Goal: Task Accomplishment & Management: Manage account settings

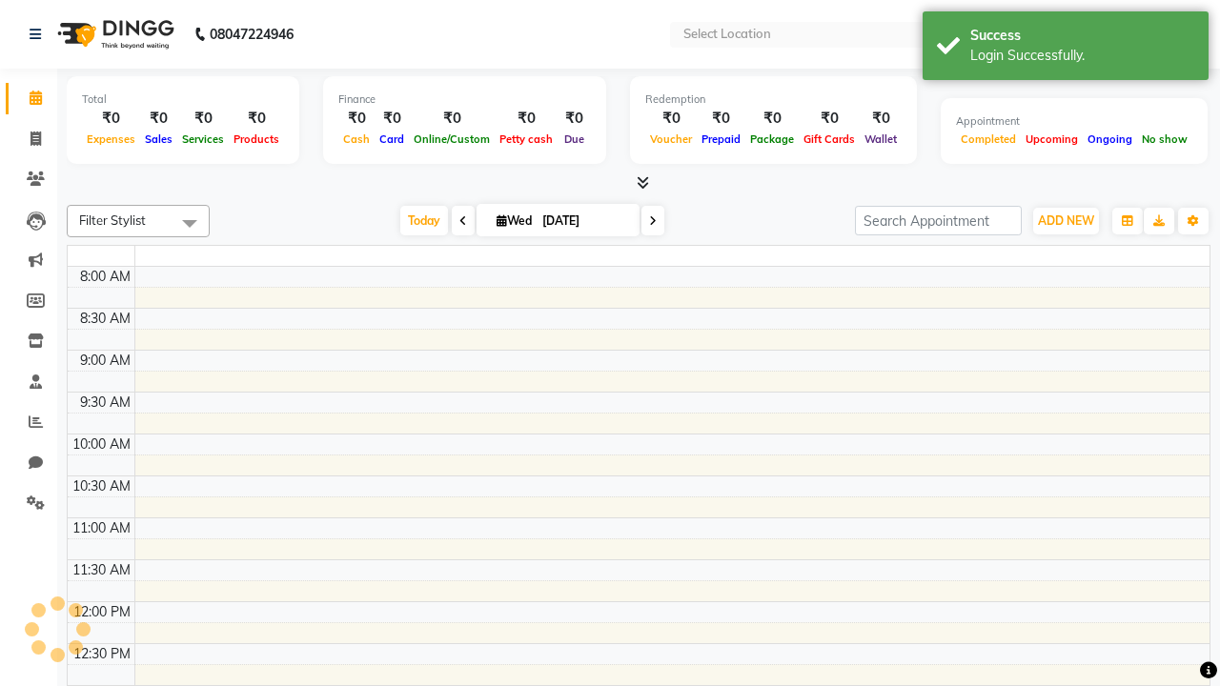
select select "en"
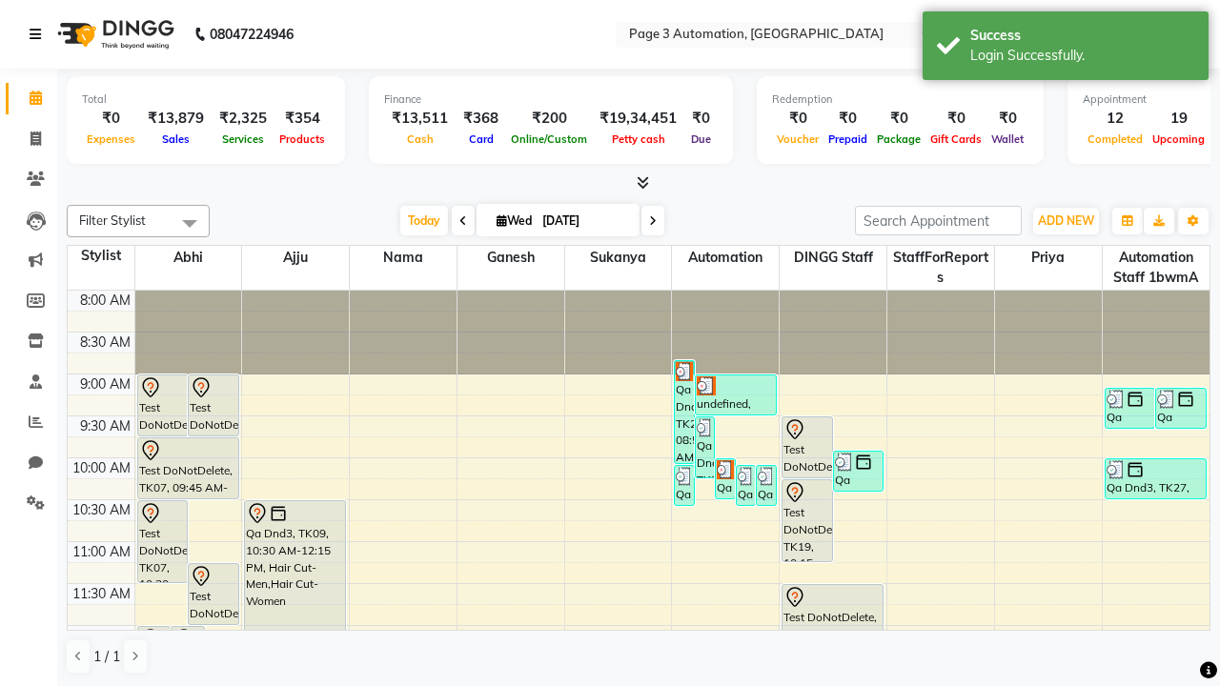
click at [39, 34] on icon at bounding box center [35, 34] width 11 height 13
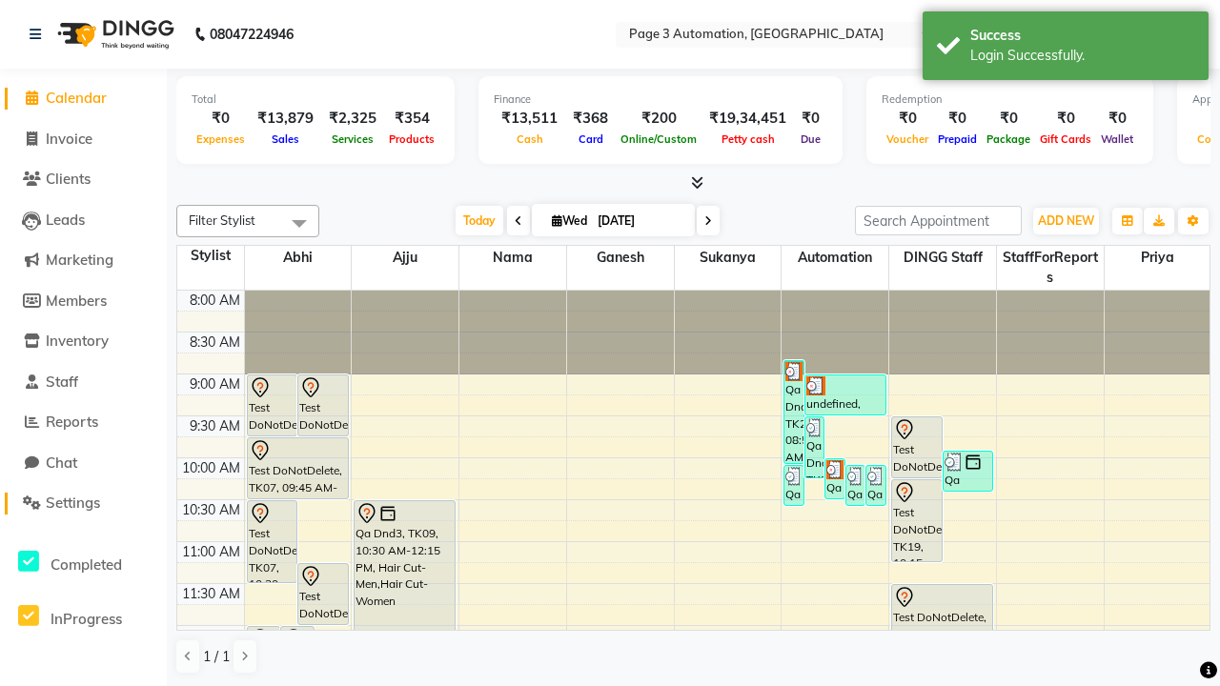
click at [83, 503] on span "Settings" at bounding box center [73, 503] width 54 height 18
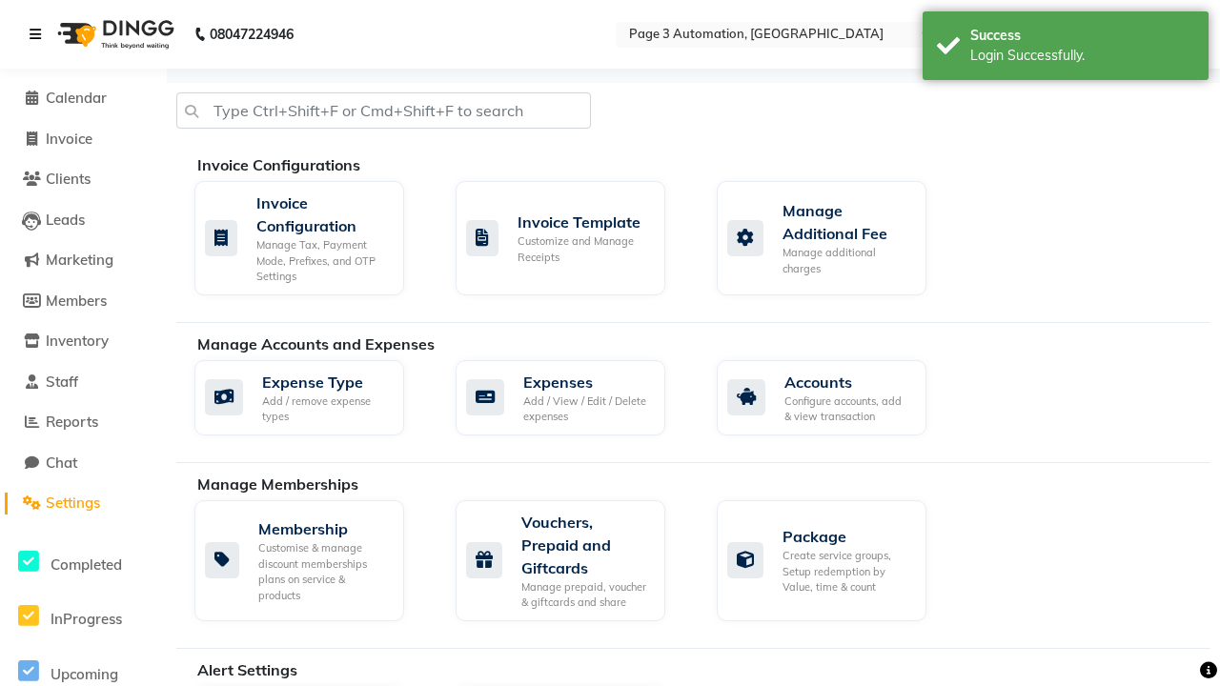
click at [39, 34] on icon at bounding box center [35, 34] width 11 height 13
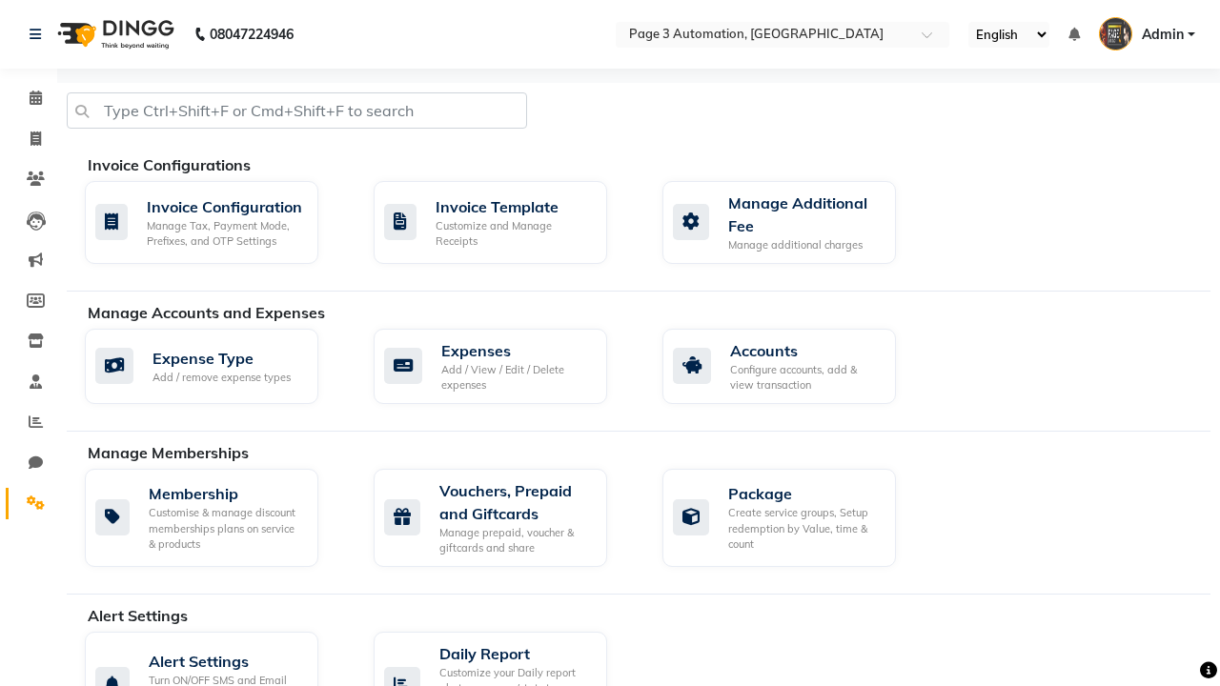
click at [29, 503] on icon at bounding box center [36, 503] width 18 height 14
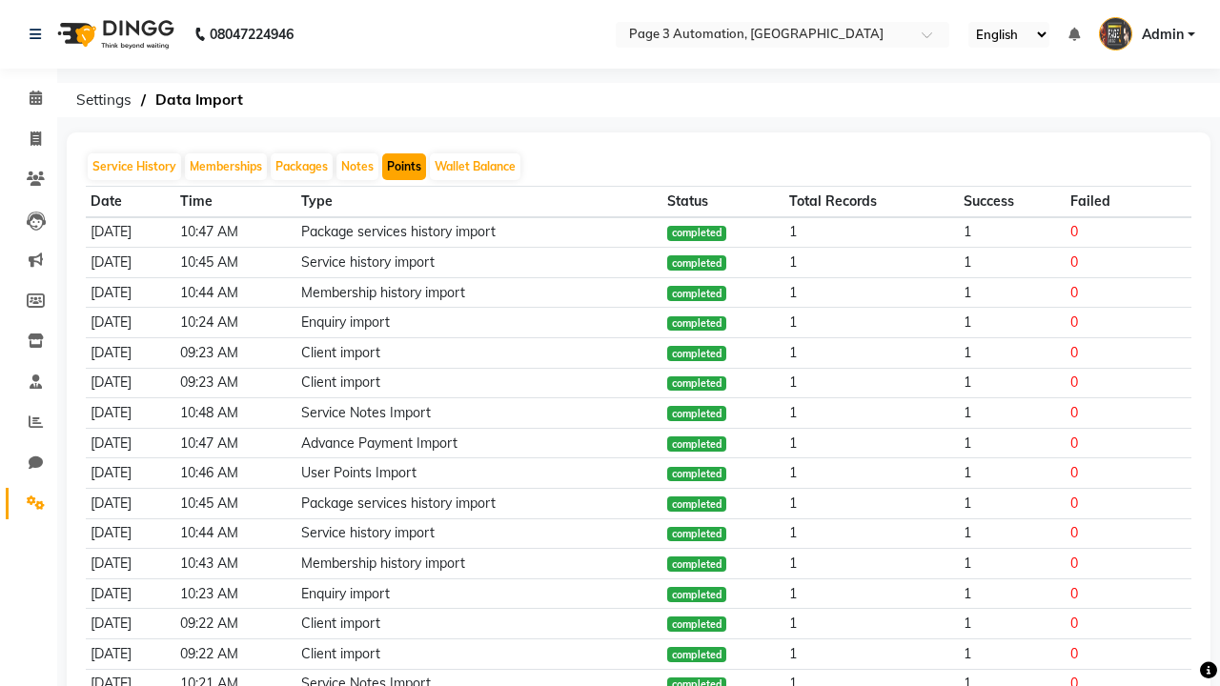
click at [404, 167] on button "Points" at bounding box center [404, 166] width 44 height 27
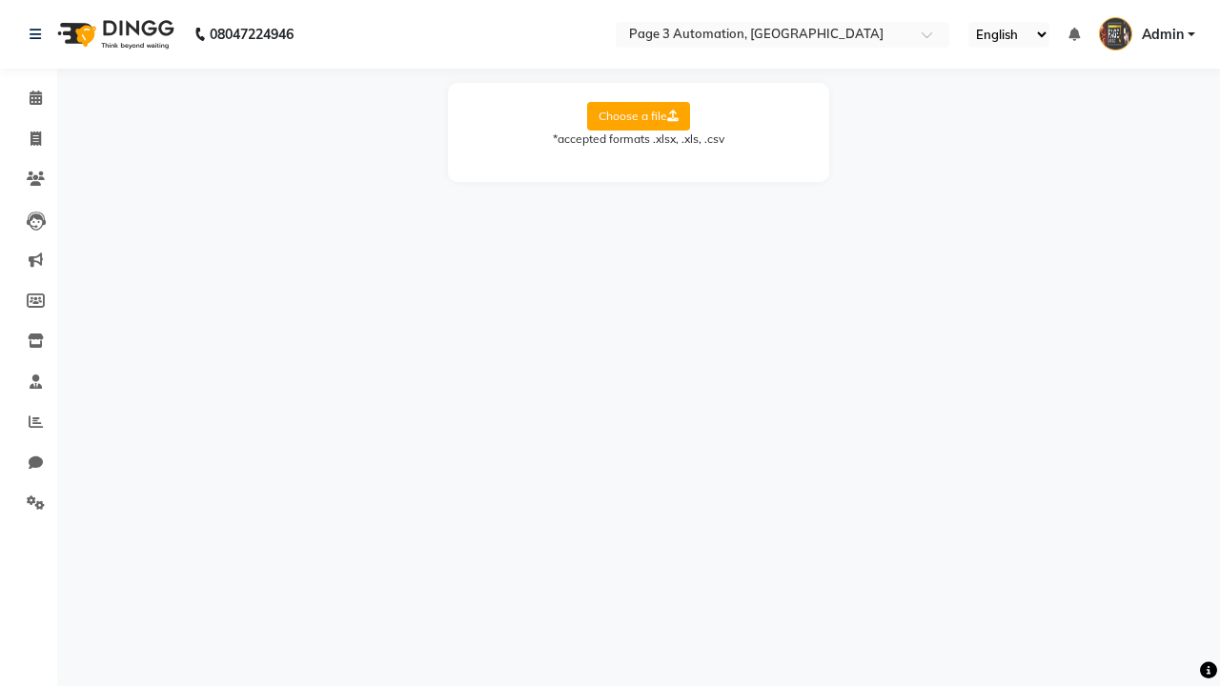
select select "Sheet1"
select select "Client Name"
select select "Client Mobile"
select select "Points"
select select "Expiry Date"
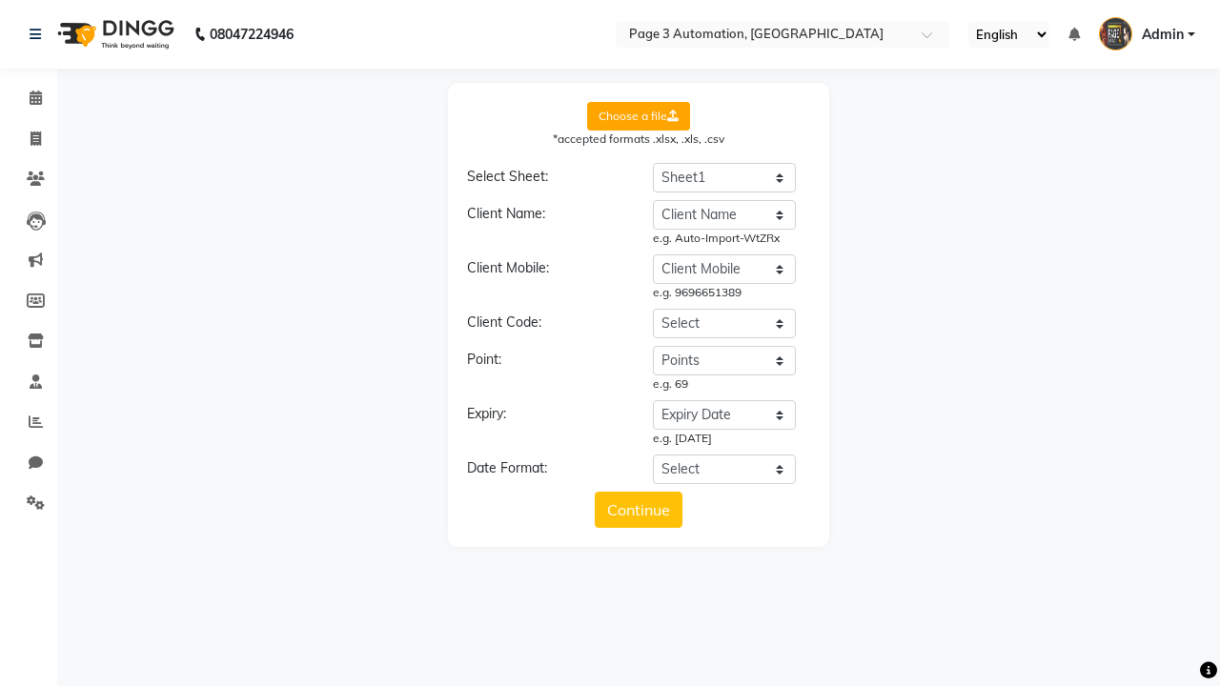
select select "DD/MM/YYYY"
click at [638, 510] on button "Continue" at bounding box center [639, 510] width 88 height 36
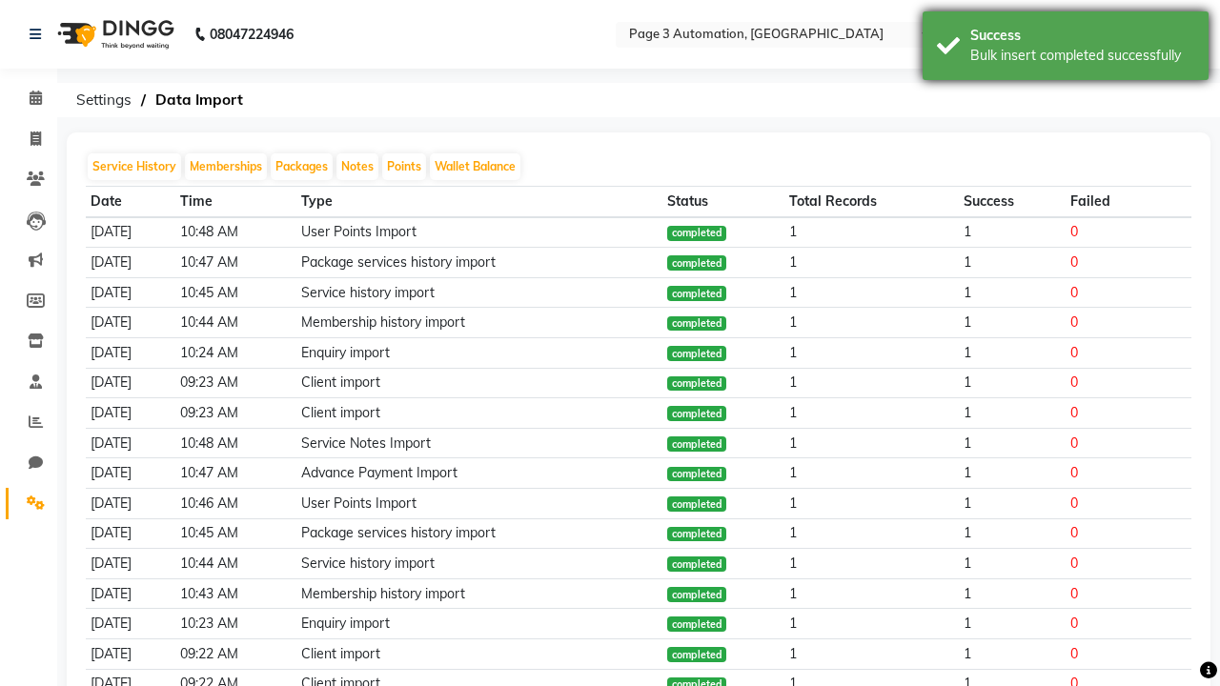
click at [1065, 49] on div "Bulk insert completed successfully" at bounding box center [1082, 56] width 224 height 20
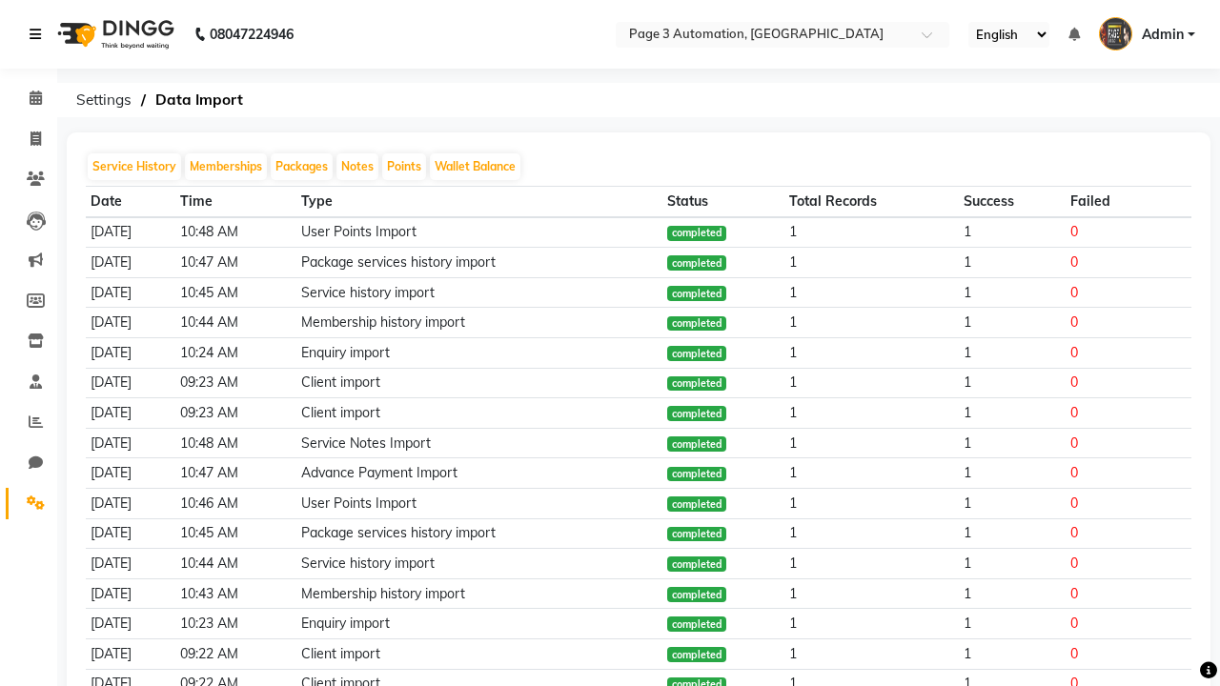
click at [39, 34] on icon at bounding box center [35, 34] width 11 height 13
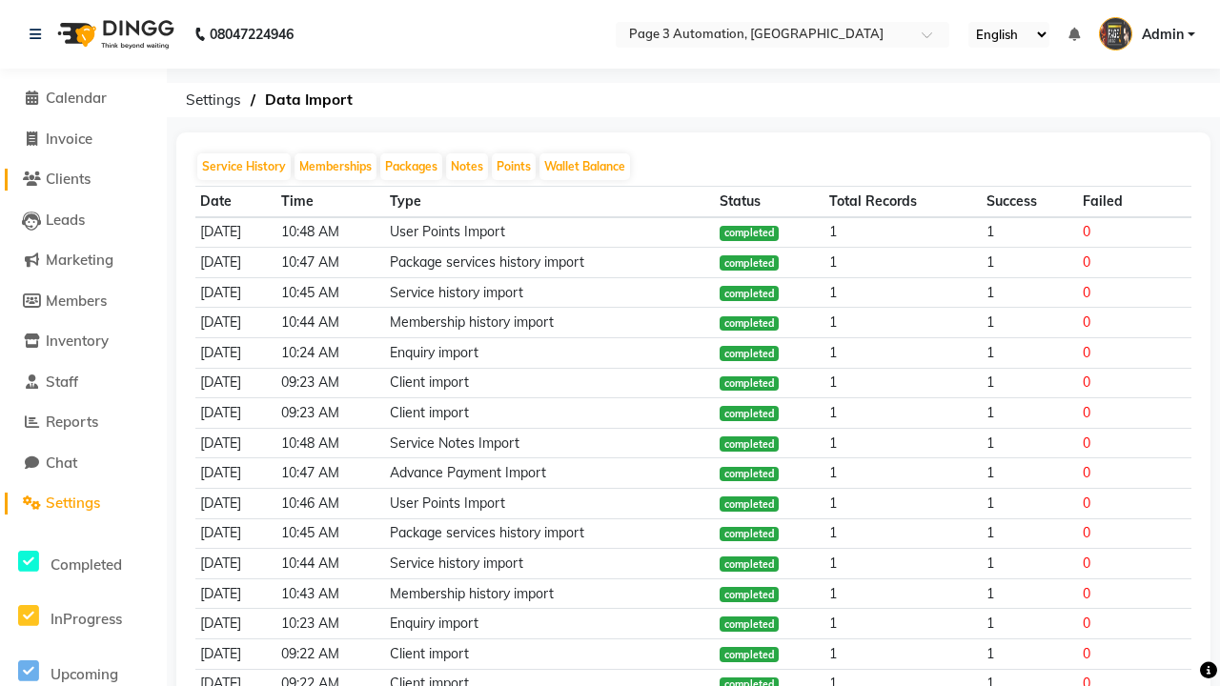
click at [83, 179] on span "Clients" at bounding box center [68, 179] width 45 height 18
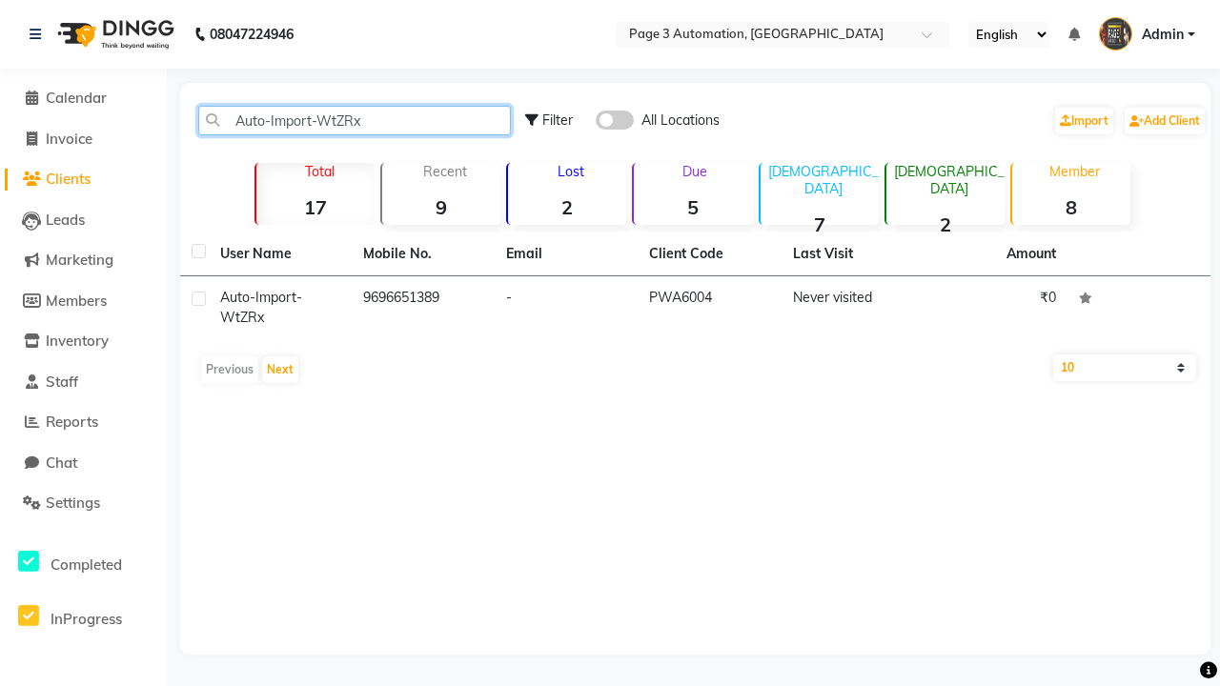
type input "Auto-Import-WtZRx"
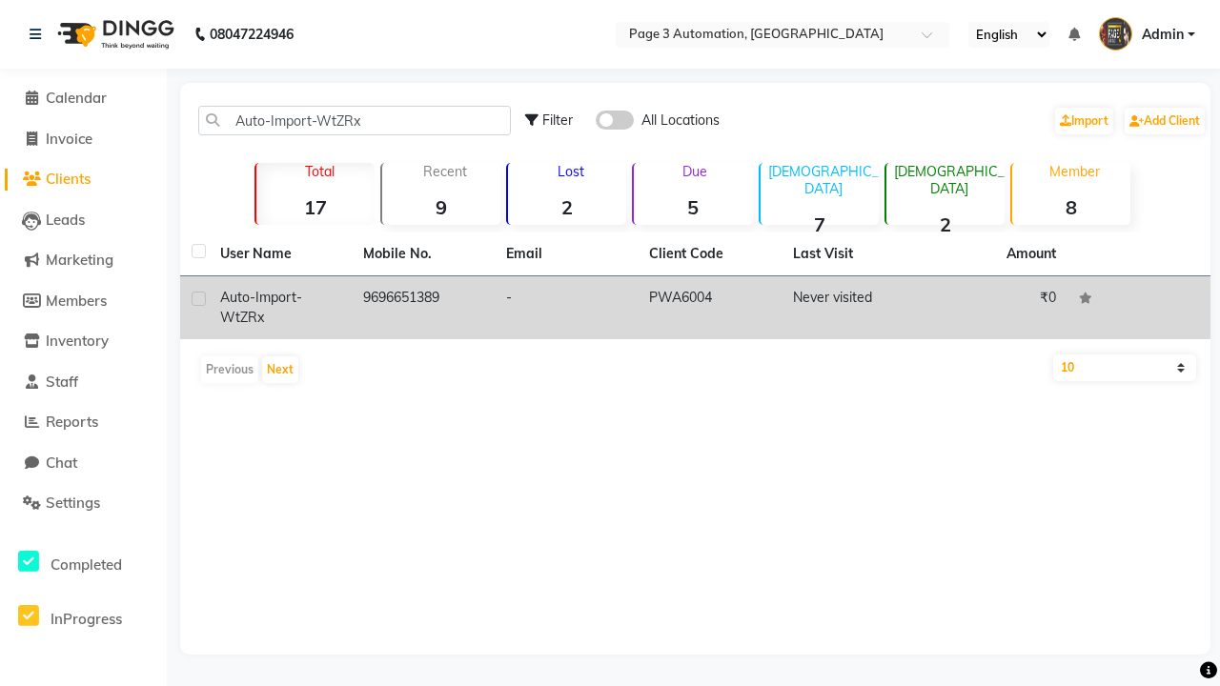
click at [695, 308] on td "PWA6004" at bounding box center [709, 307] width 143 height 63
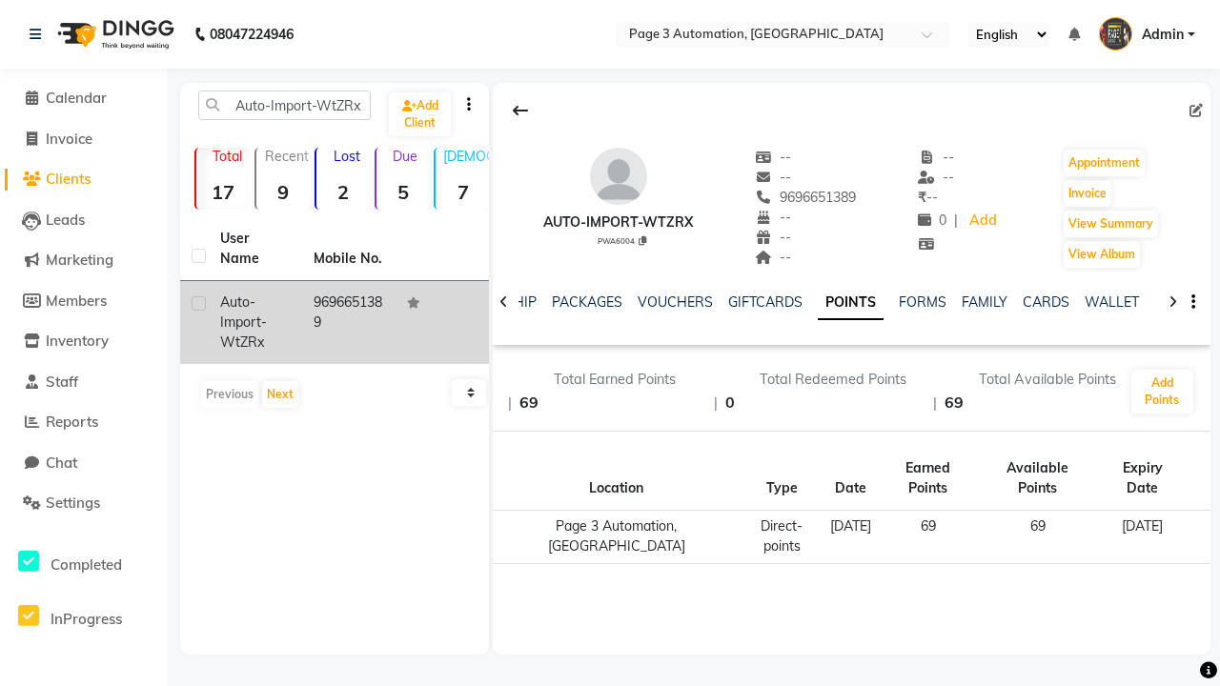
scroll to position [0, 476]
click at [1087, 193] on button "Invoice" at bounding box center [1087, 193] width 48 height 27
select select "2774"
select select "service"
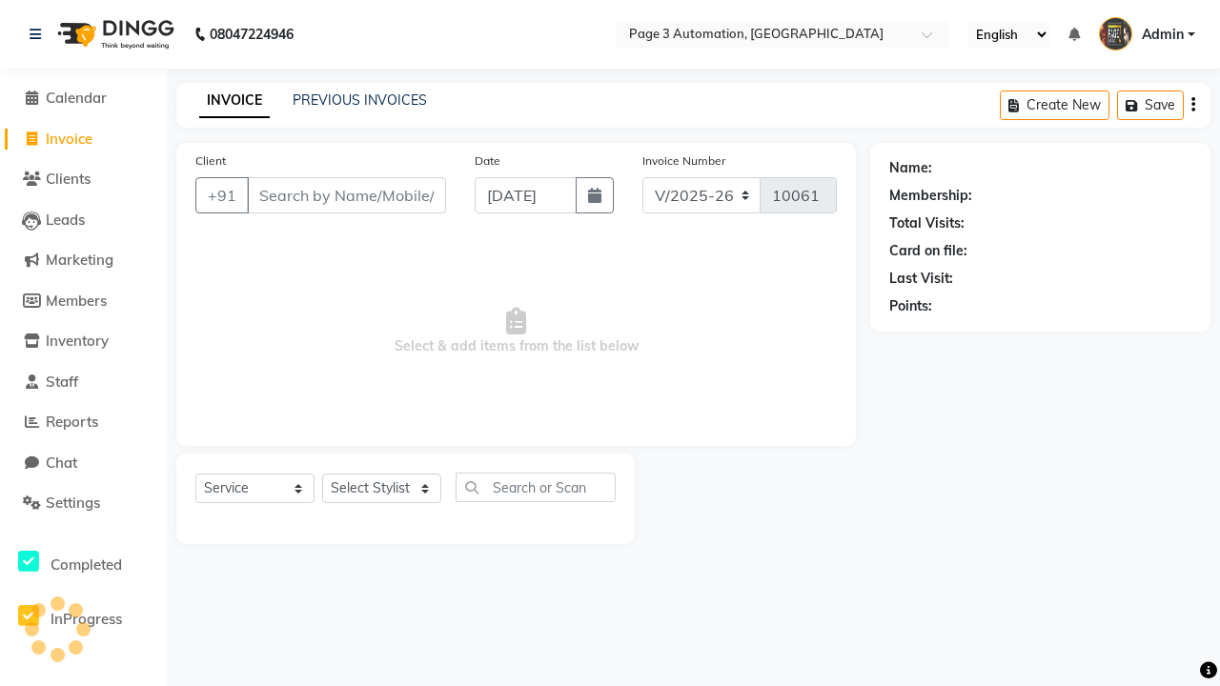
type input "9696651389"
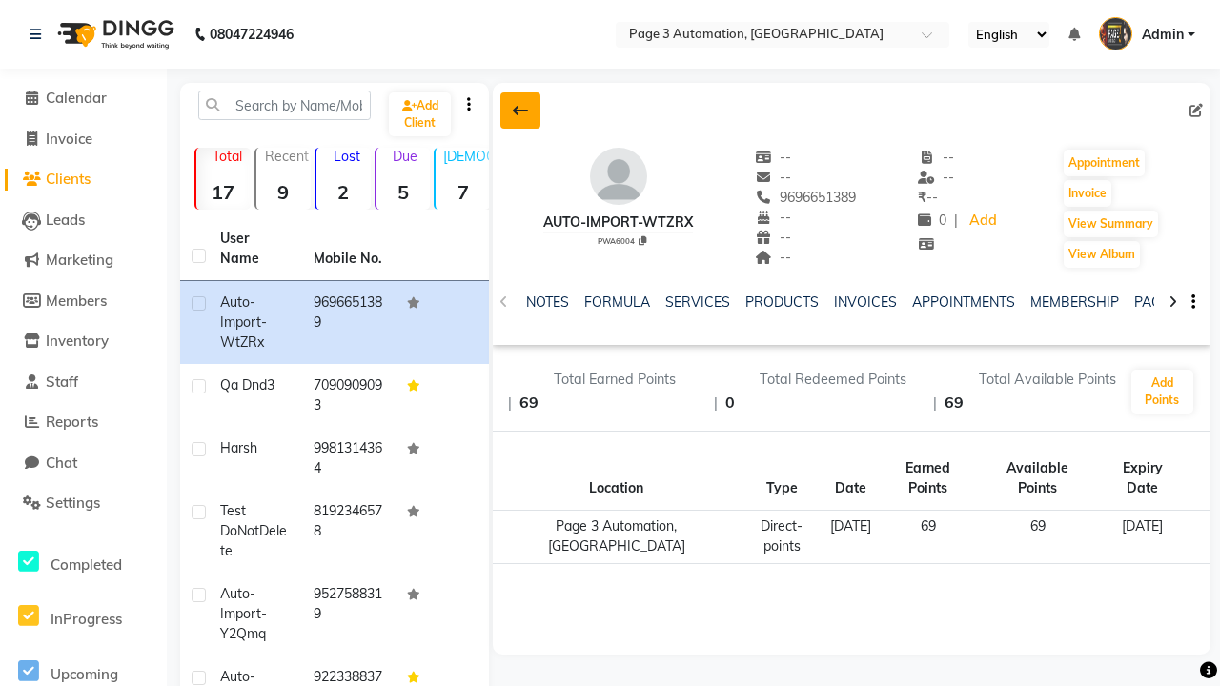
click at [520, 111] on icon at bounding box center [520, 110] width 15 height 15
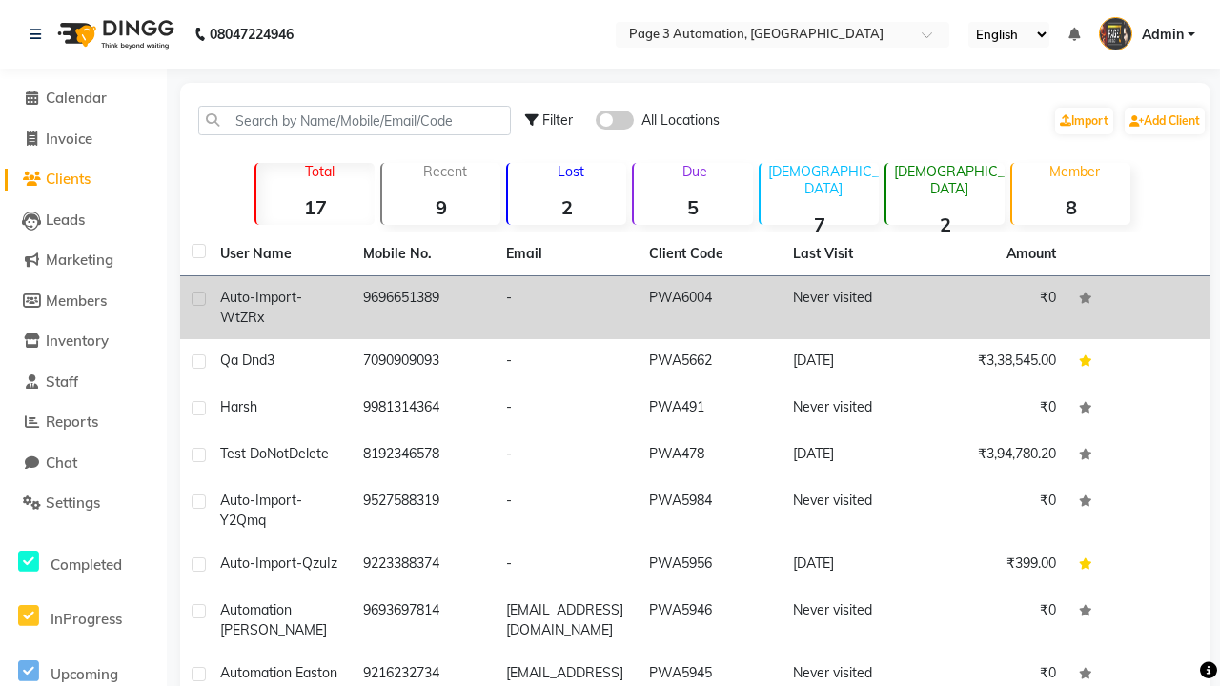
click at [198, 298] on label at bounding box center [199, 299] width 14 height 14
click at [198, 298] on input "checkbox" at bounding box center [198, 299] width 12 height 12
checkbox input "true"
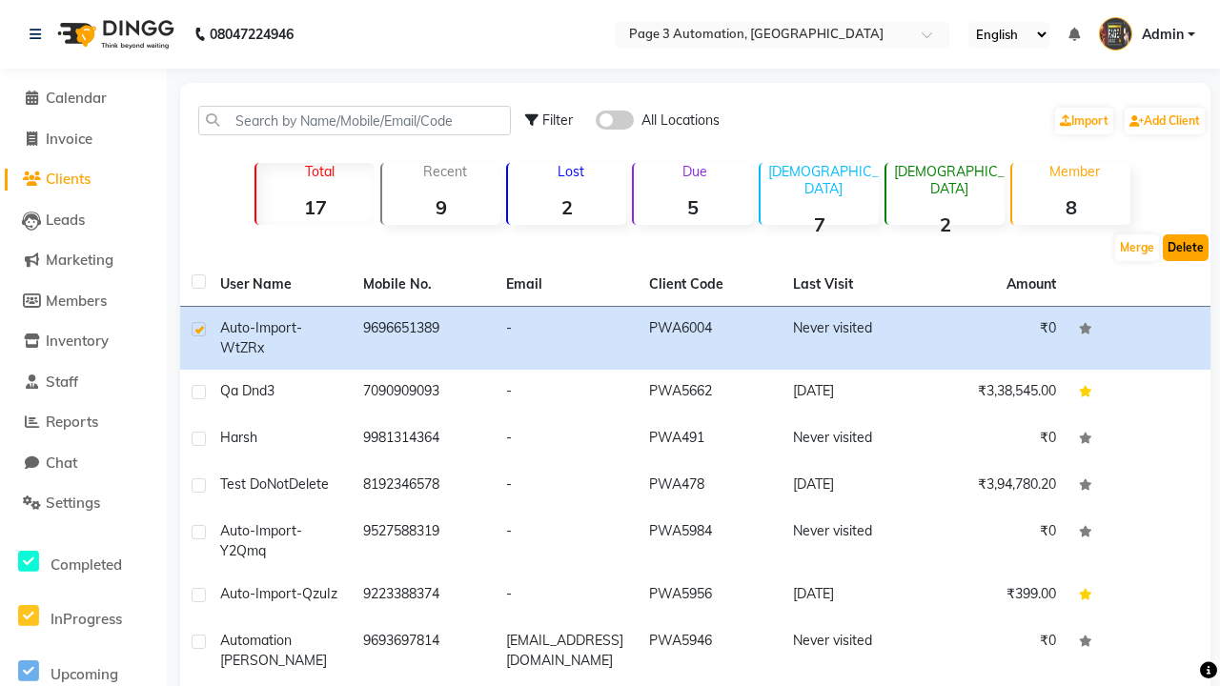
click at [1185, 248] on button "Delete" at bounding box center [1186, 247] width 46 height 27
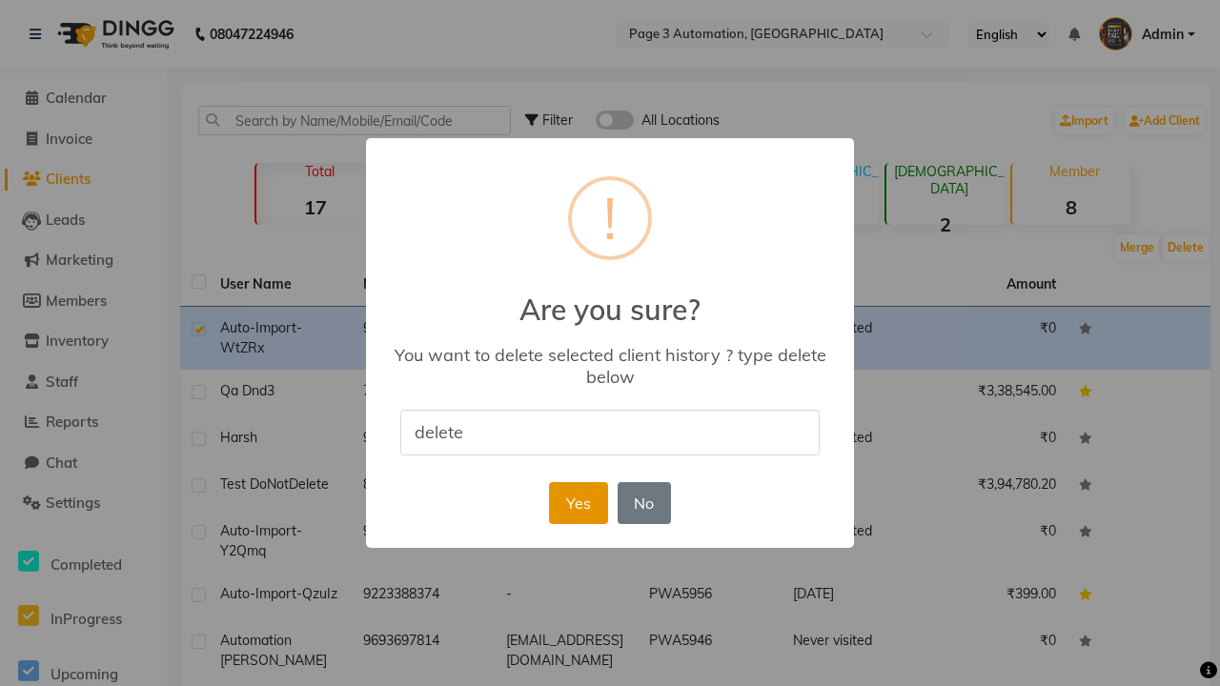
type input "delete"
click at [577, 502] on button "Yes" at bounding box center [578, 503] width 58 height 42
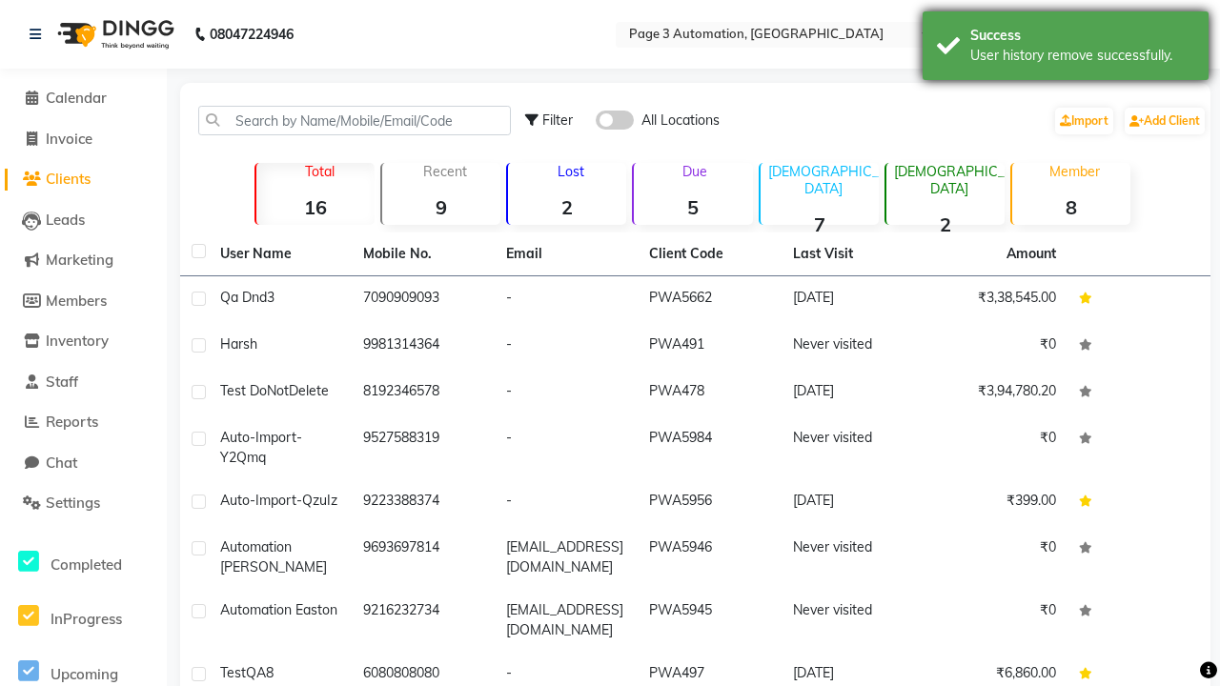
click at [1065, 49] on div "User history remove successfully." at bounding box center [1082, 56] width 224 height 20
click at [1146, 34] on span "Admin" at bounding box center [1163, 35] width 42 height 20
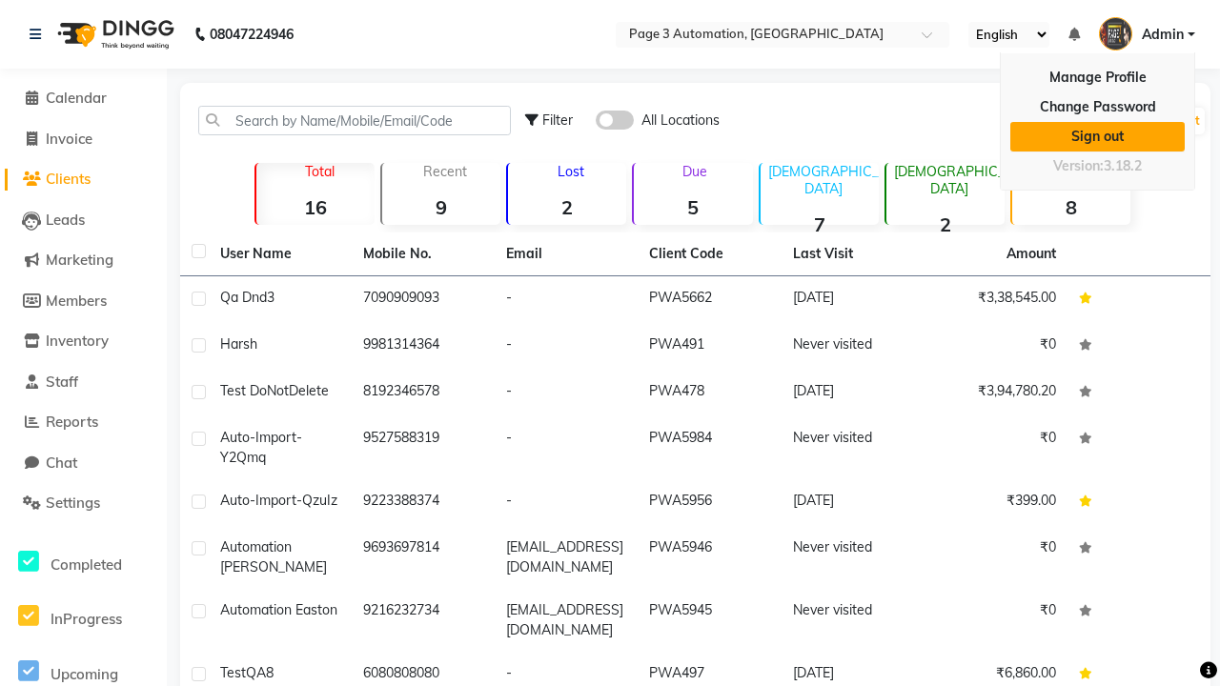
click at [1097, 136] on link "Sign out" at bounding box center [1097, 137] width 174 height 30
